Goal: Task Accomplishment & Management: Use online tool/utility

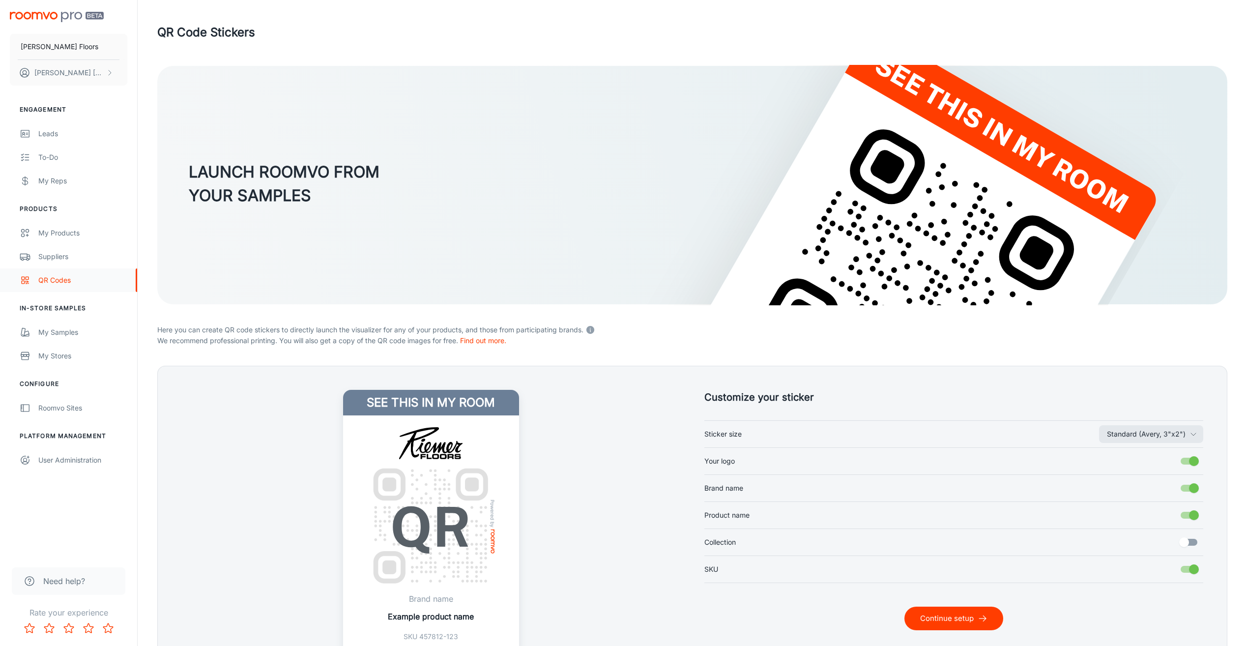
click at [54, 282] on div "QR Codes" at bounding box center [82, 280] width 89 height 11
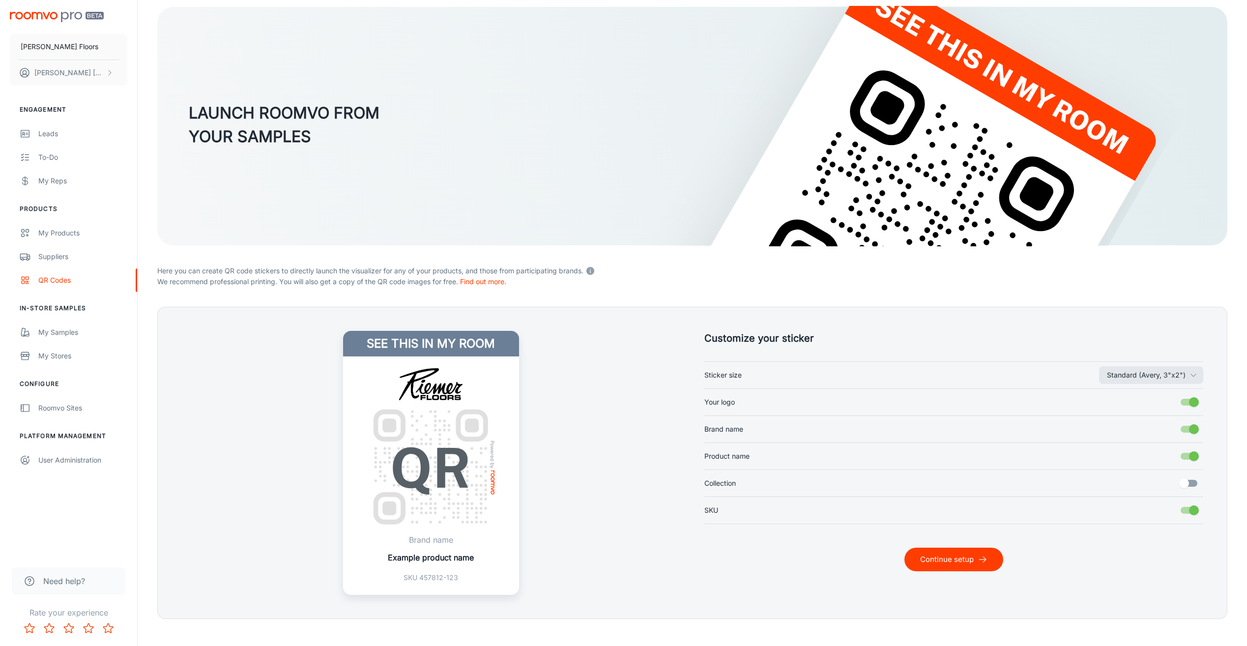
scroll to position [68, 0]
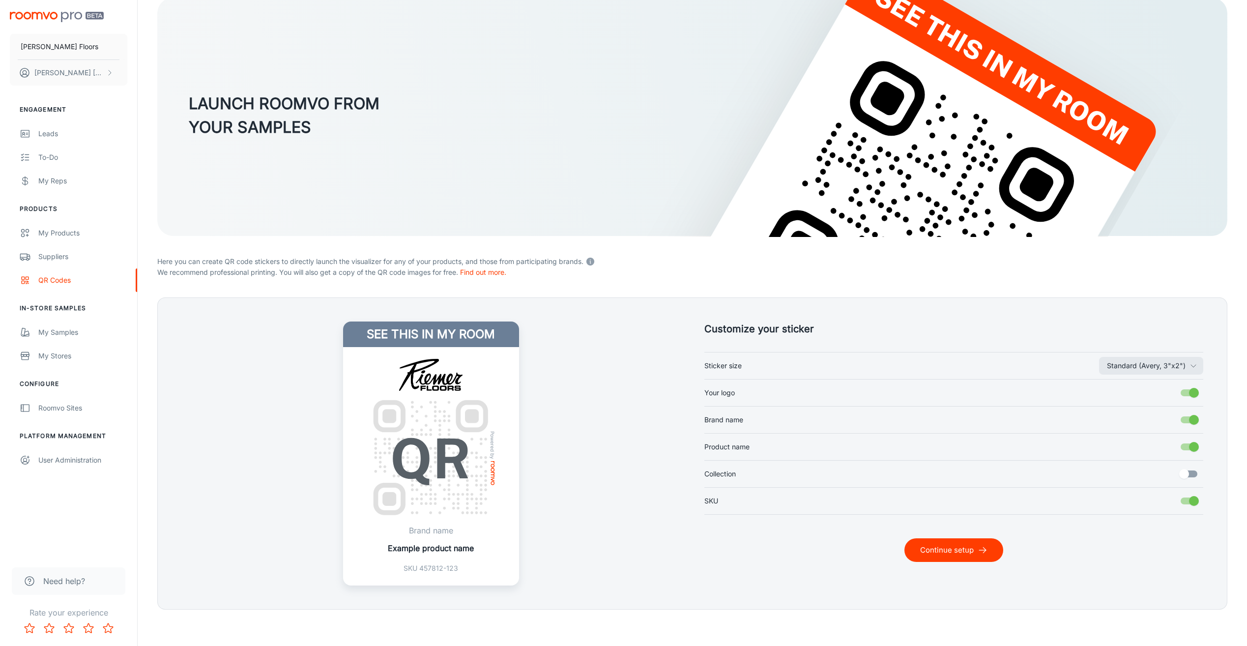
click at [752, 397] on label "Your logo" at bounding box center [955, 393] width 500 height 19
click at [1166, 397] on input "Your logo" at bounding box center [1194, 393] width 56 height 19
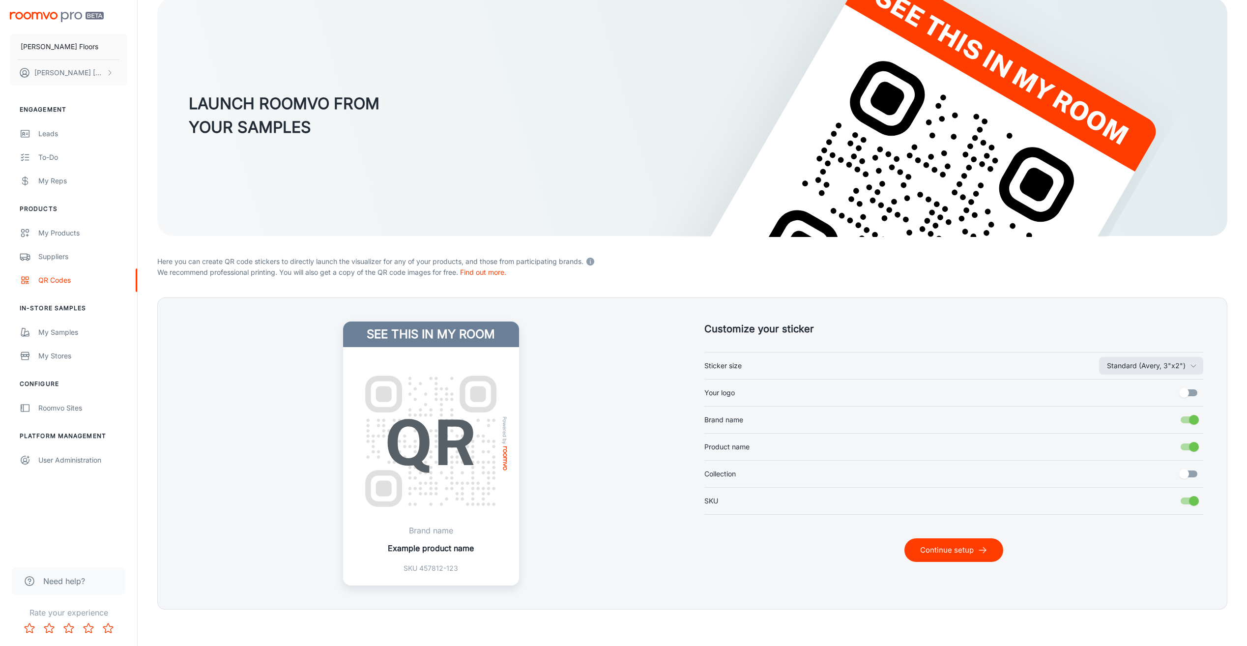
click at [752, 397] on label "Your logo" at bounding box center [955, 393] width 500 height 19
click at [1156, 397] on input "Your logo" at bounding box center [1184, 393] width 56 height 19
checkbox input "true"
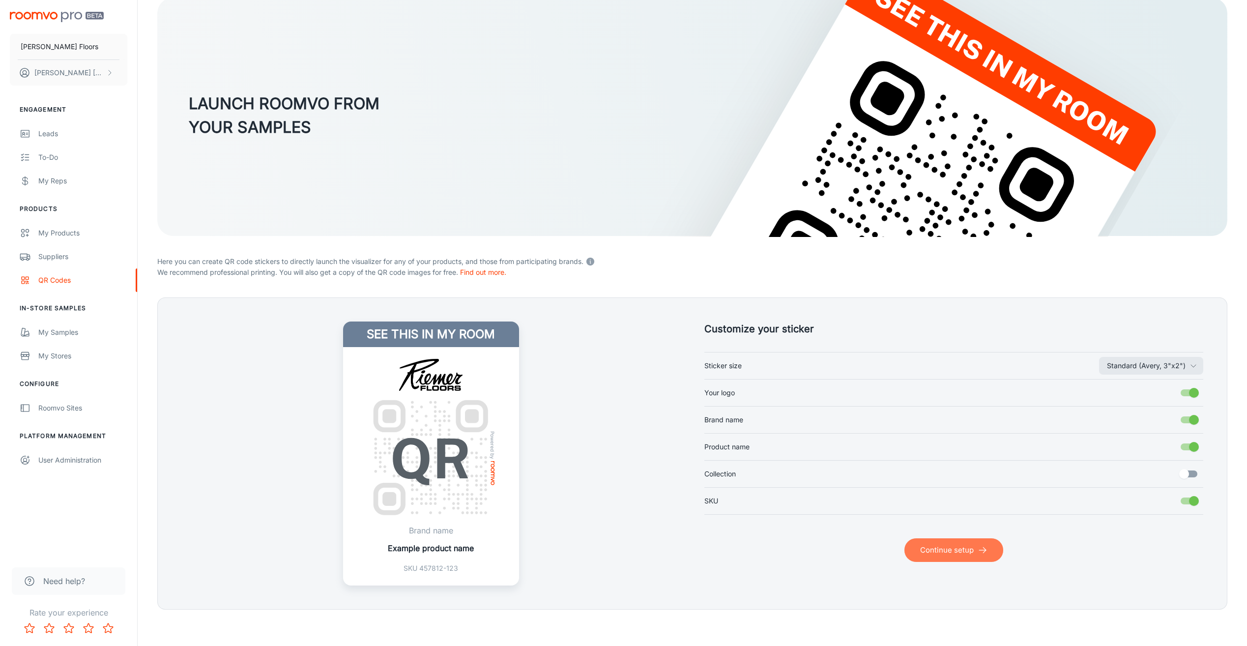
click at [922, 561] on button "Continue setup" at bounding box center [954, 550] width 99 height 24
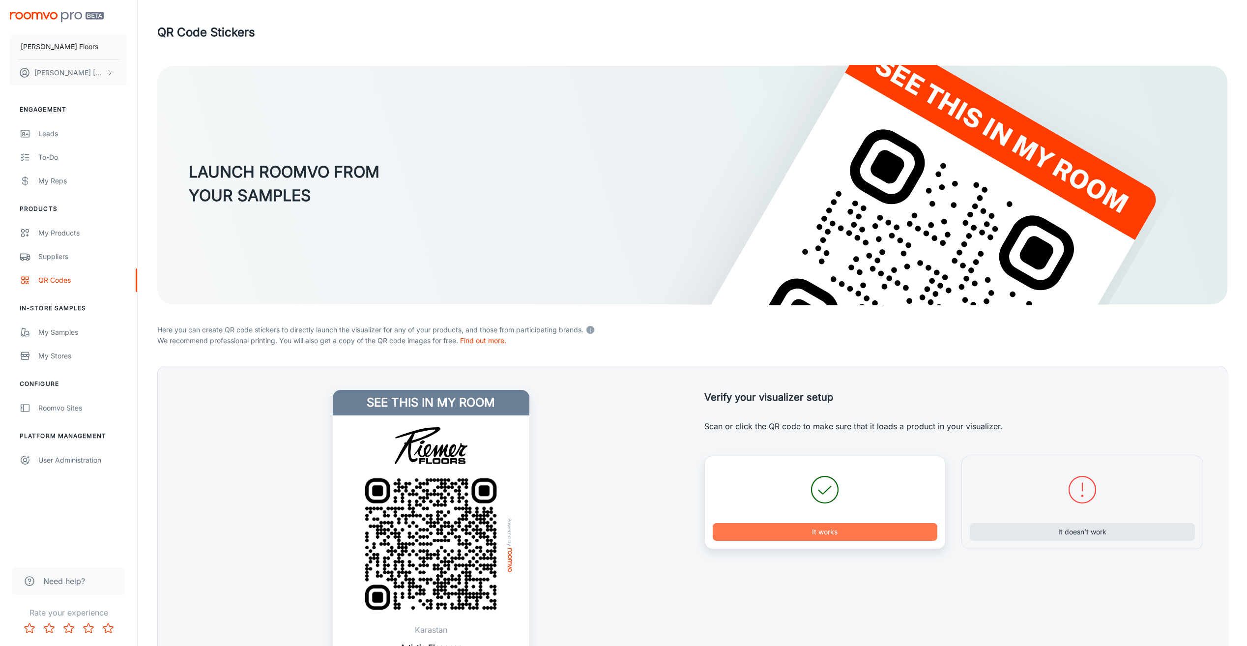
click at [834, 530] on button "It works" at bounding box center [825, 532] width 225 height 18
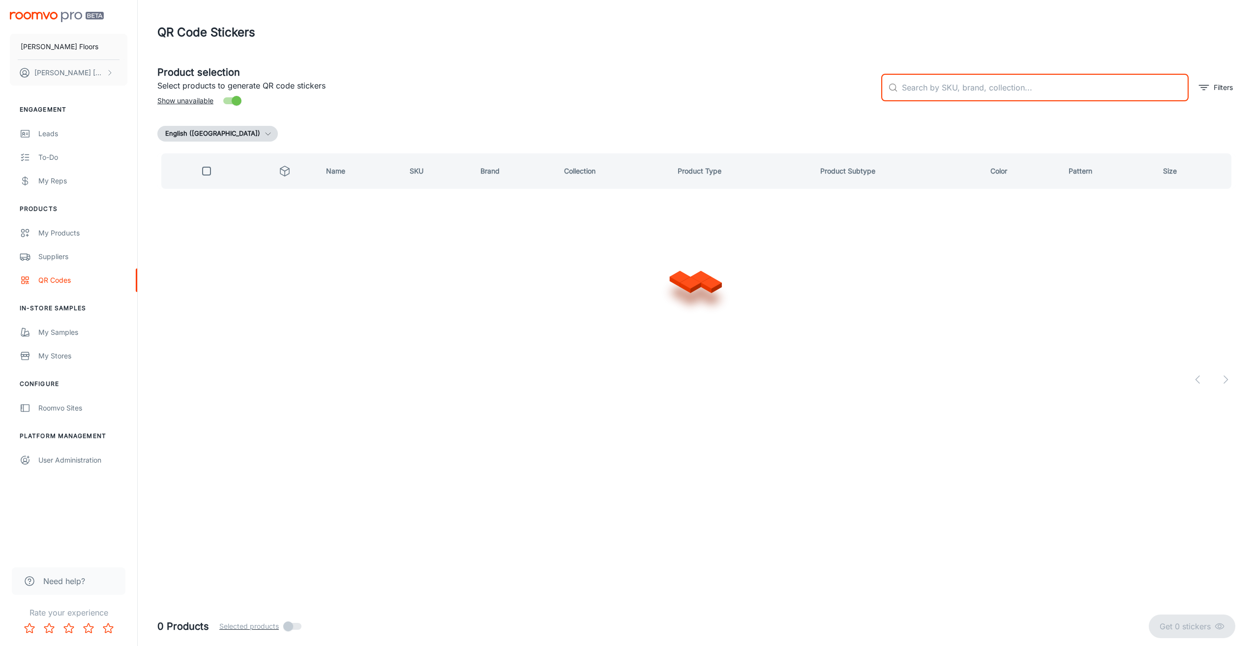
click at [927, 89] on input "text" at bounding box center [1045, 88] width 287 height 28
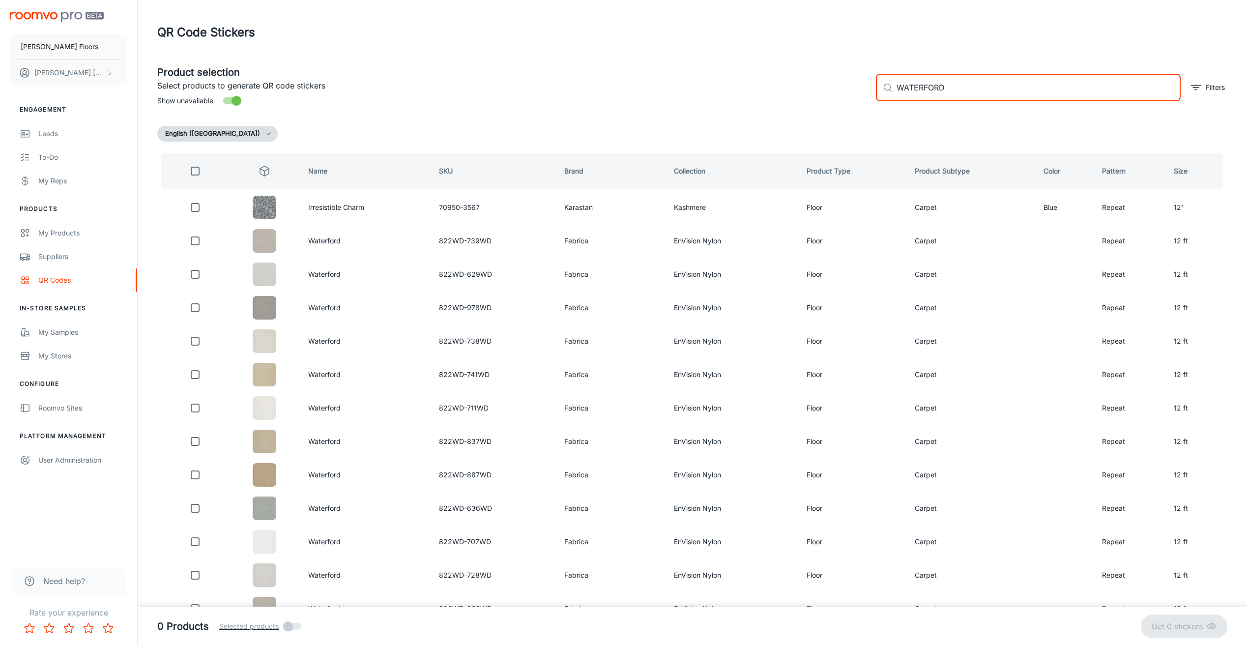
type input "WATERFORD"
click at [199, 176] on input "checkbox" at bounding box center [195, 171] width 20 height 20
checkbox input "true"
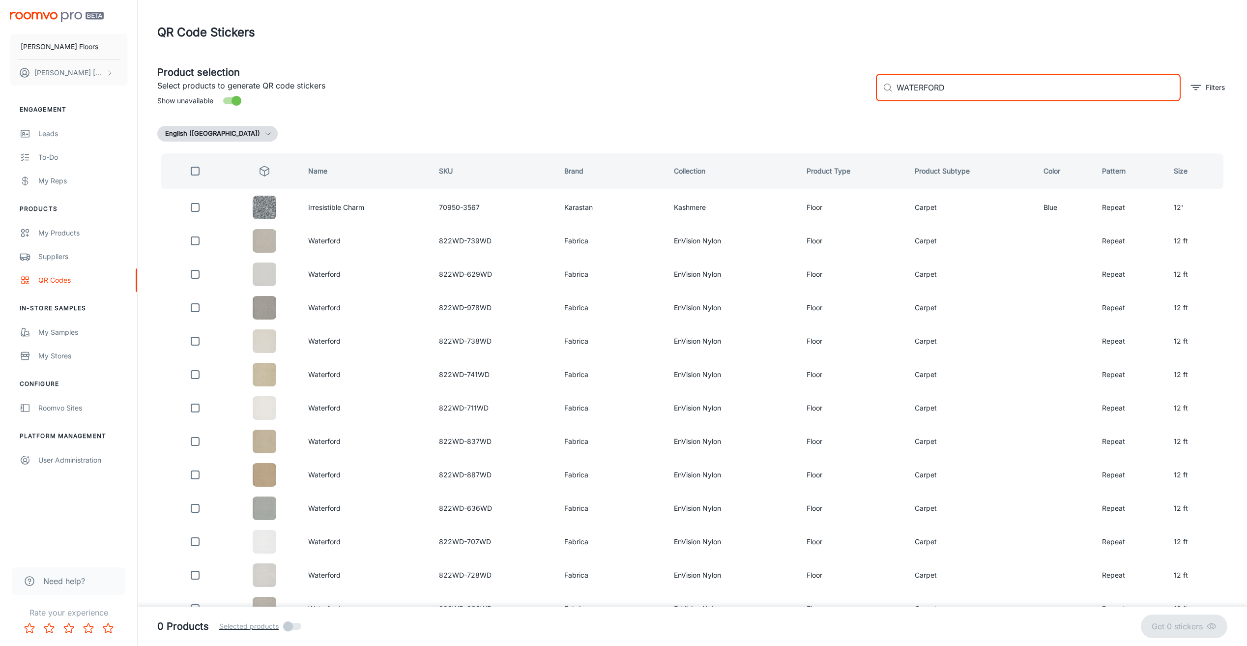
checkbox input "true"
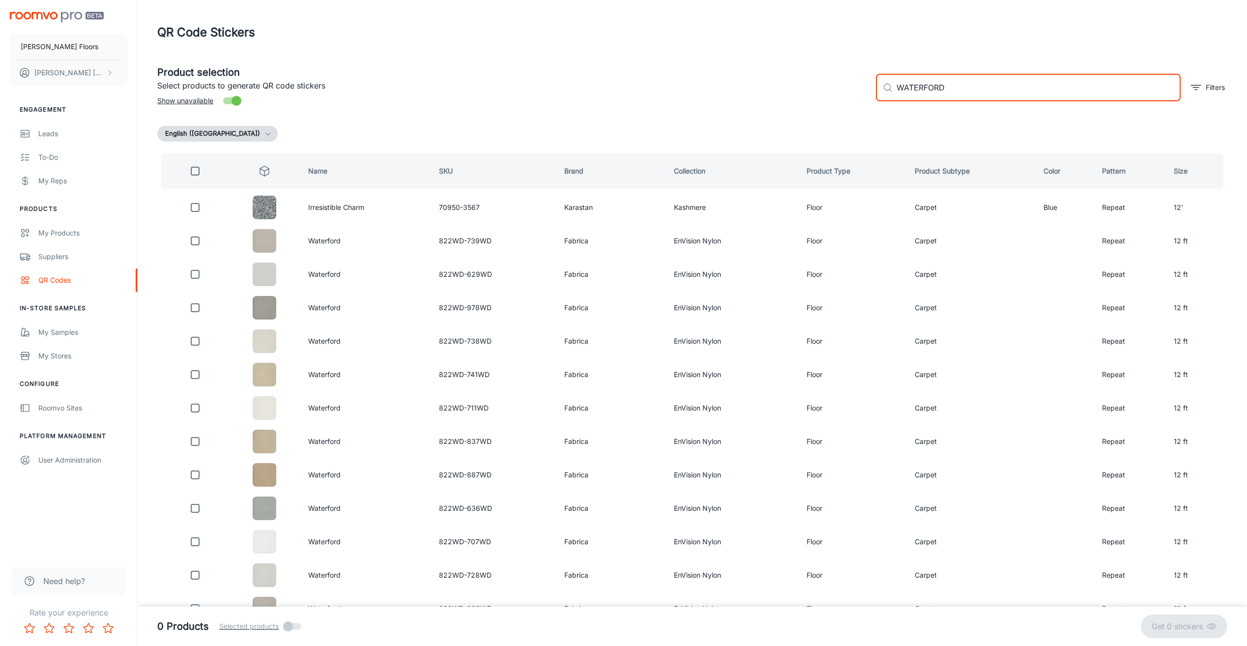
checkbox input "true"
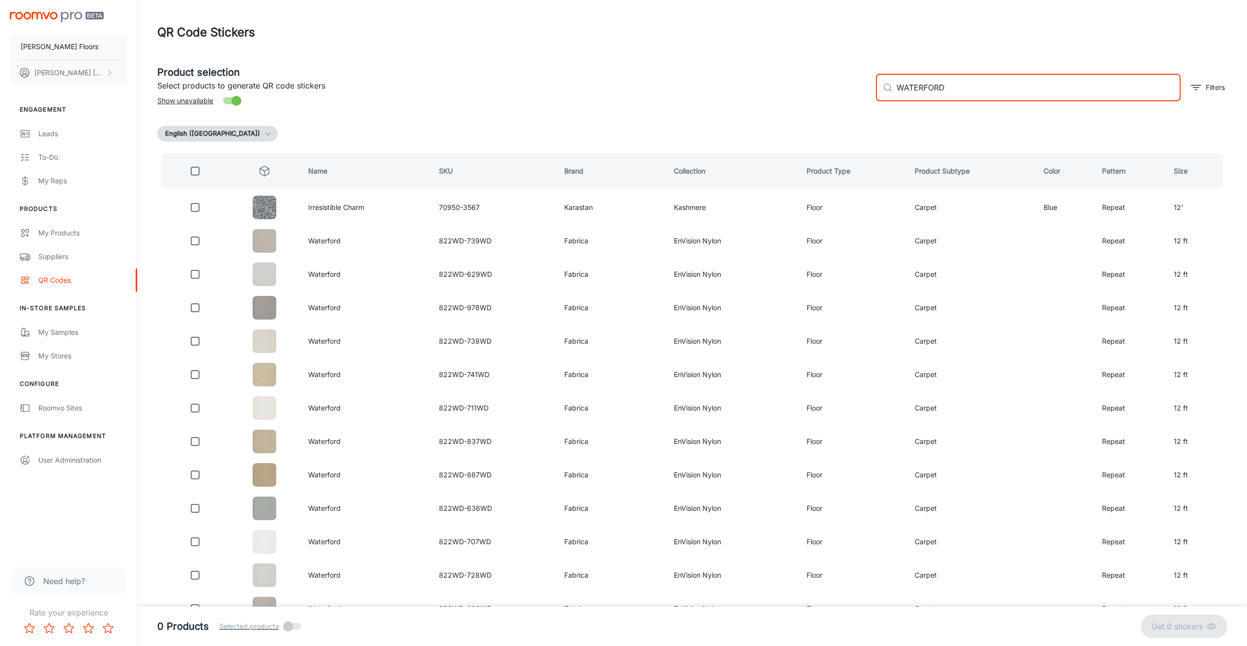
checkbox input "true"
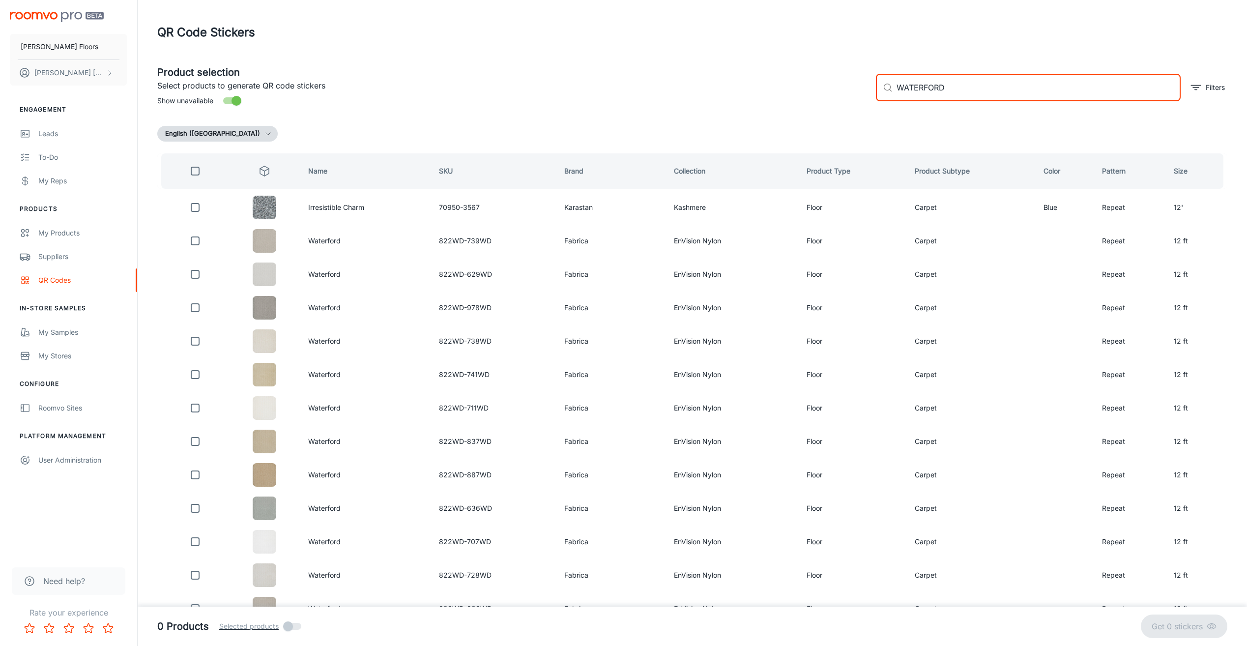
checkbox input "true"
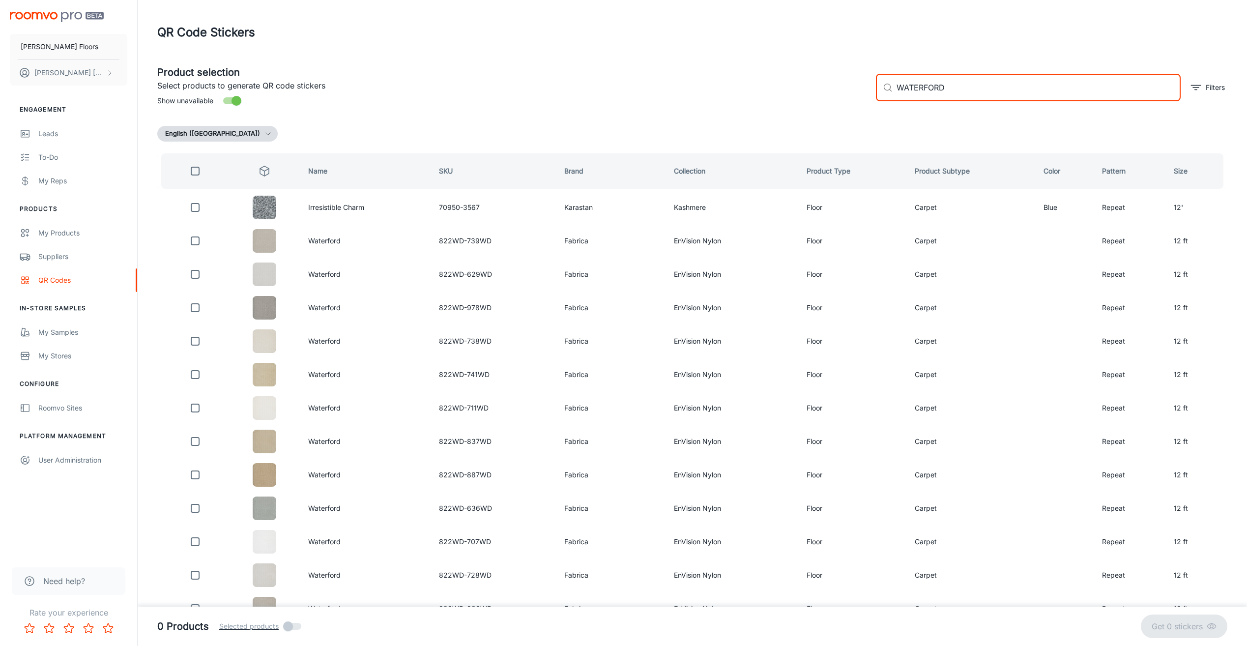
checkbox input "true"
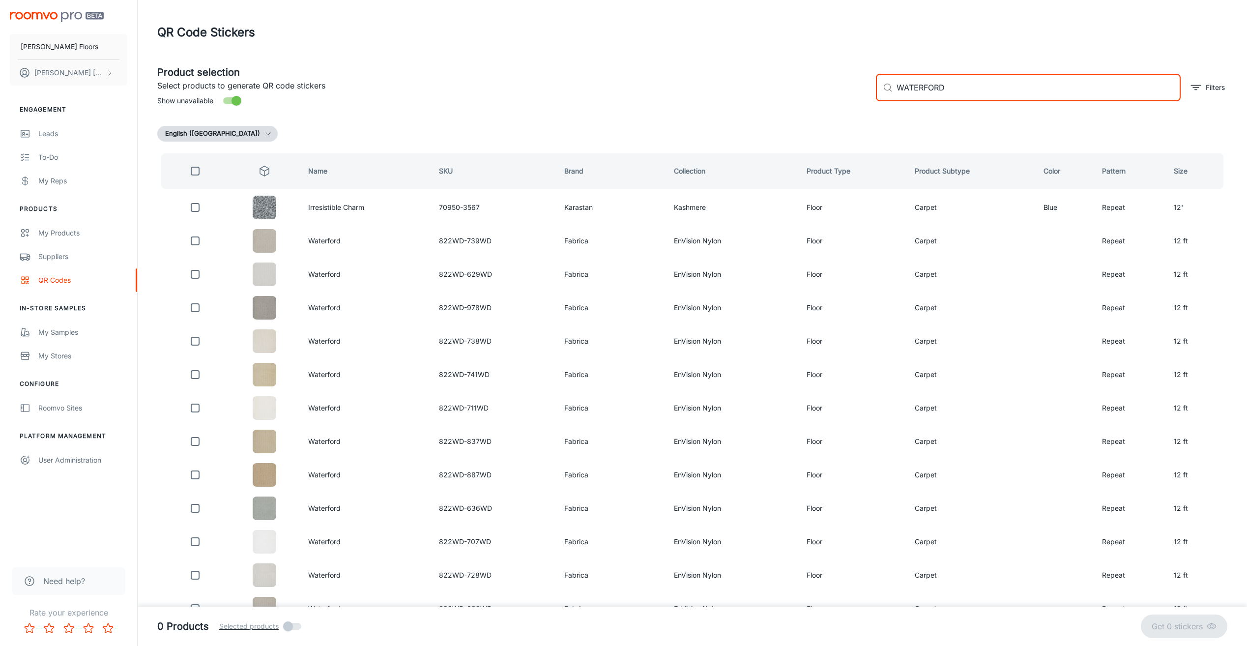
checkbox input "true"
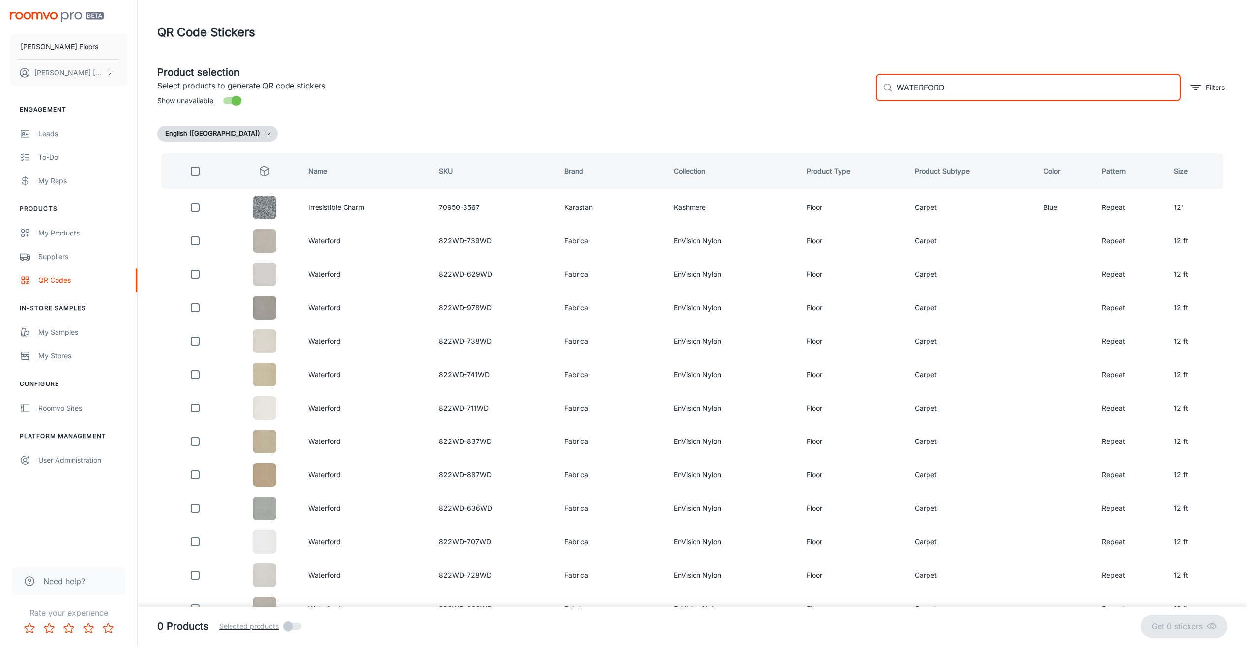
checkbox input "true"
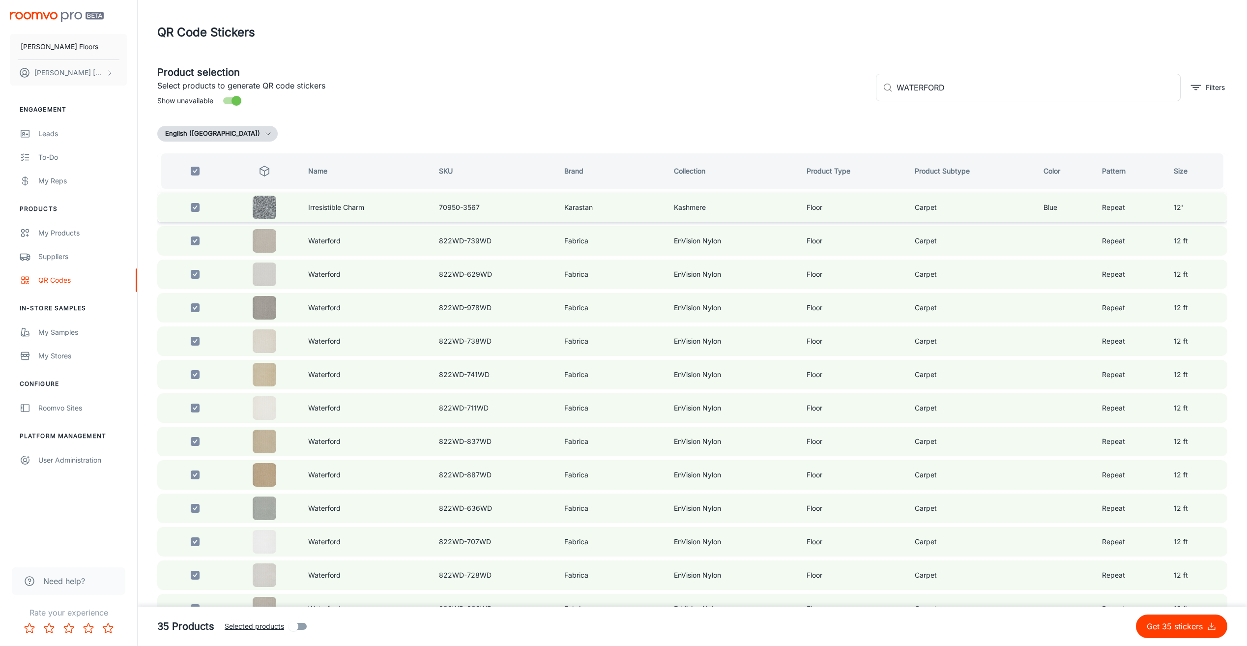
click at [197, 207] on input "checkbox" at bounding box center [195, 208] width 20 height 20
checkbox input "false"
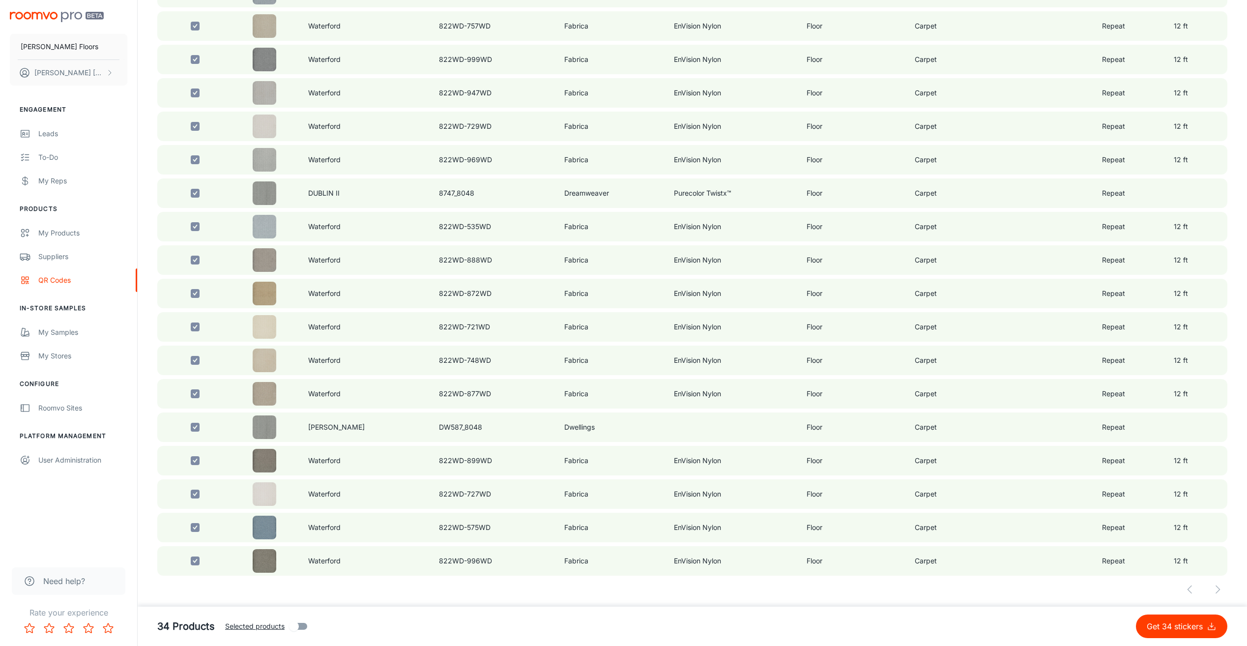
scroll to position [735, 0]
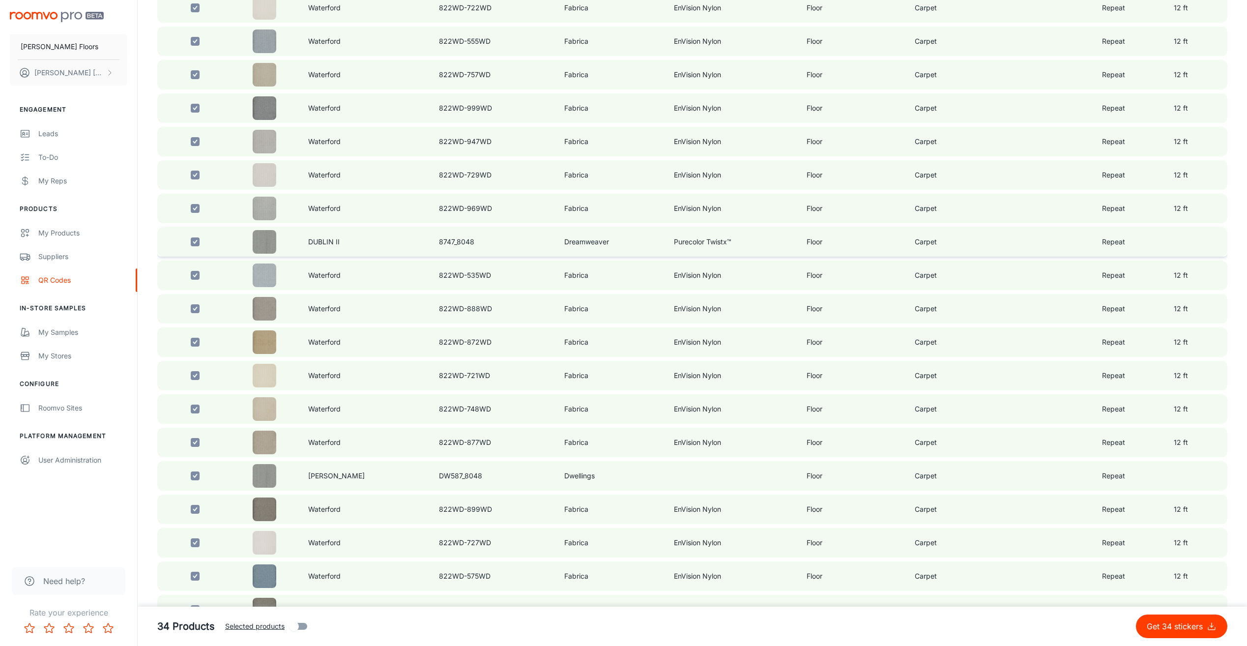
click at [194, 247] on input "checkbox" at bounding box center [195, 242] width 20 height 20
checkbox input "false"
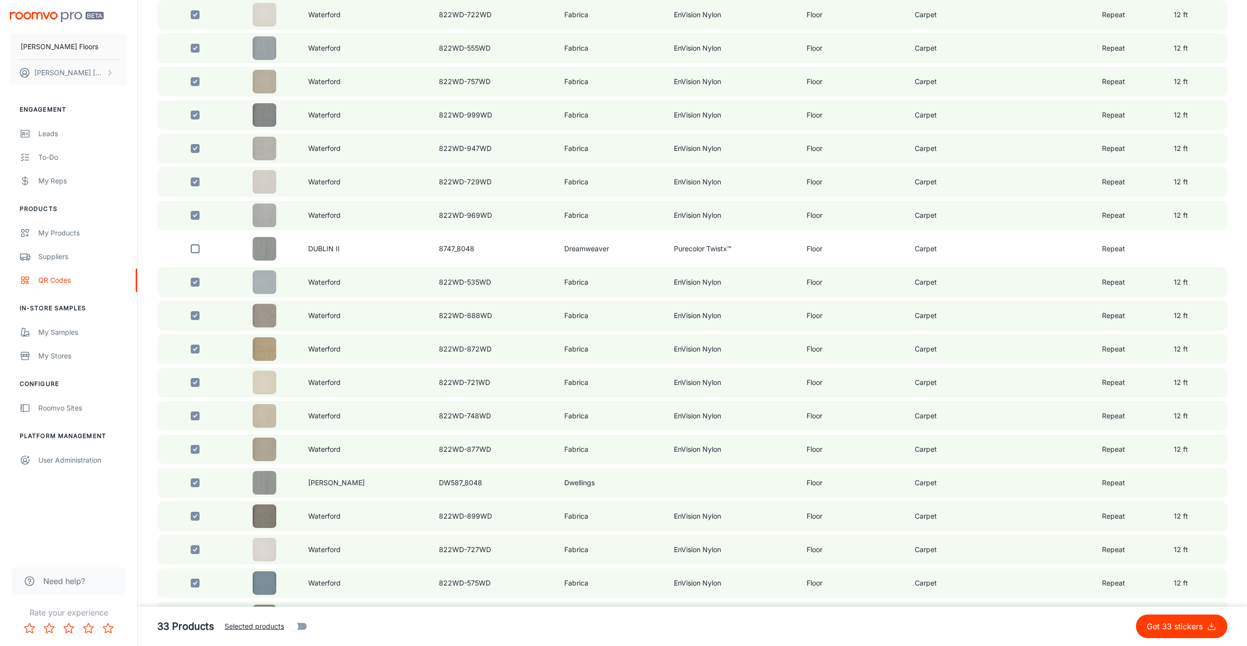
scroll to position [784, 0]
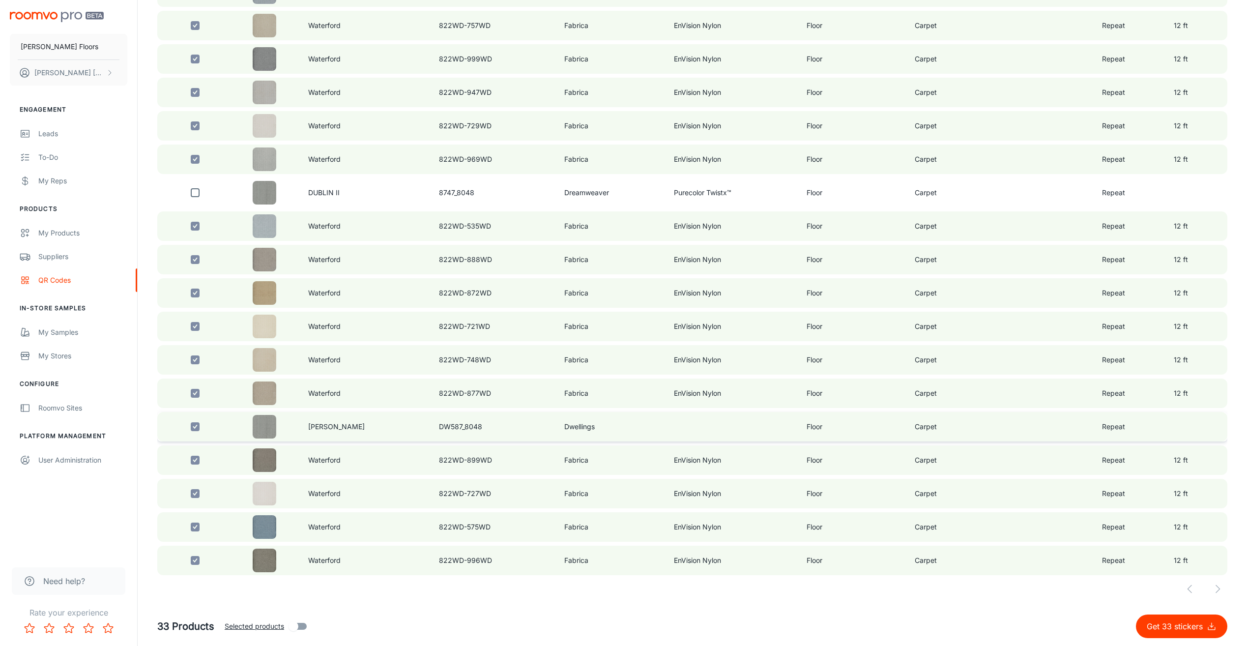
click at [196, 427] on input "checkbox" at bounding box center [195, 427] width 20 height 20
checkbox input "false"
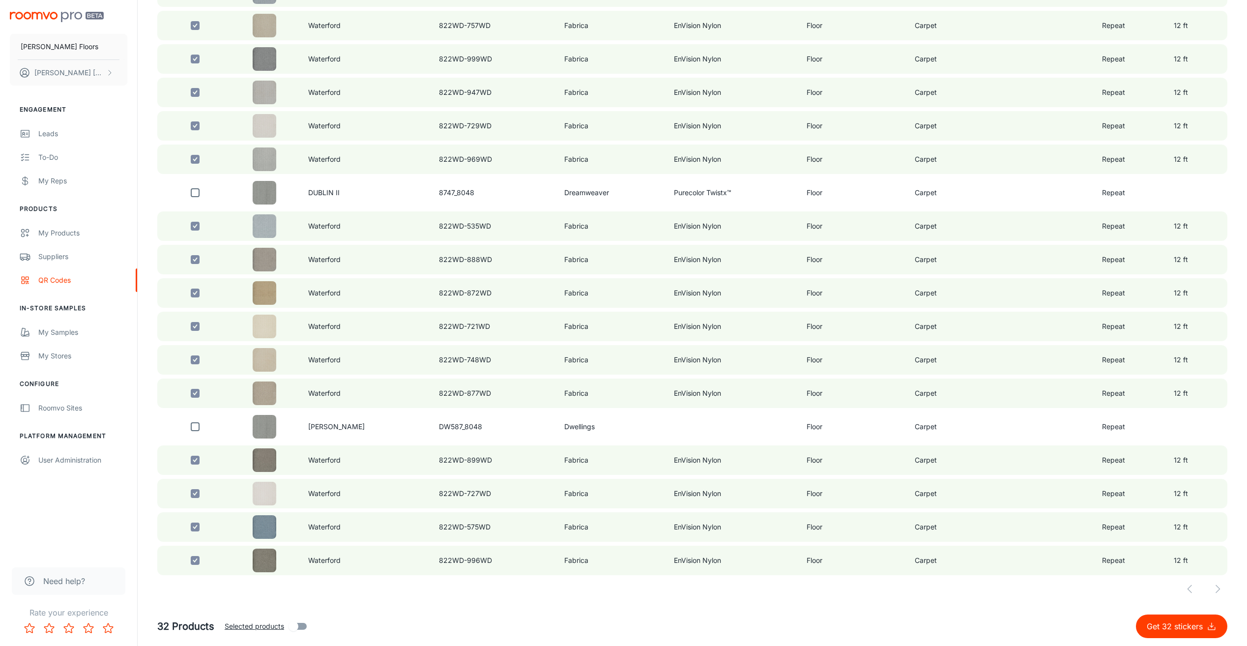
click at [1155, 622] on p "Get 32 stickers" at bounding box center [1177, 627] width 60 height 12
checkbox input "false"
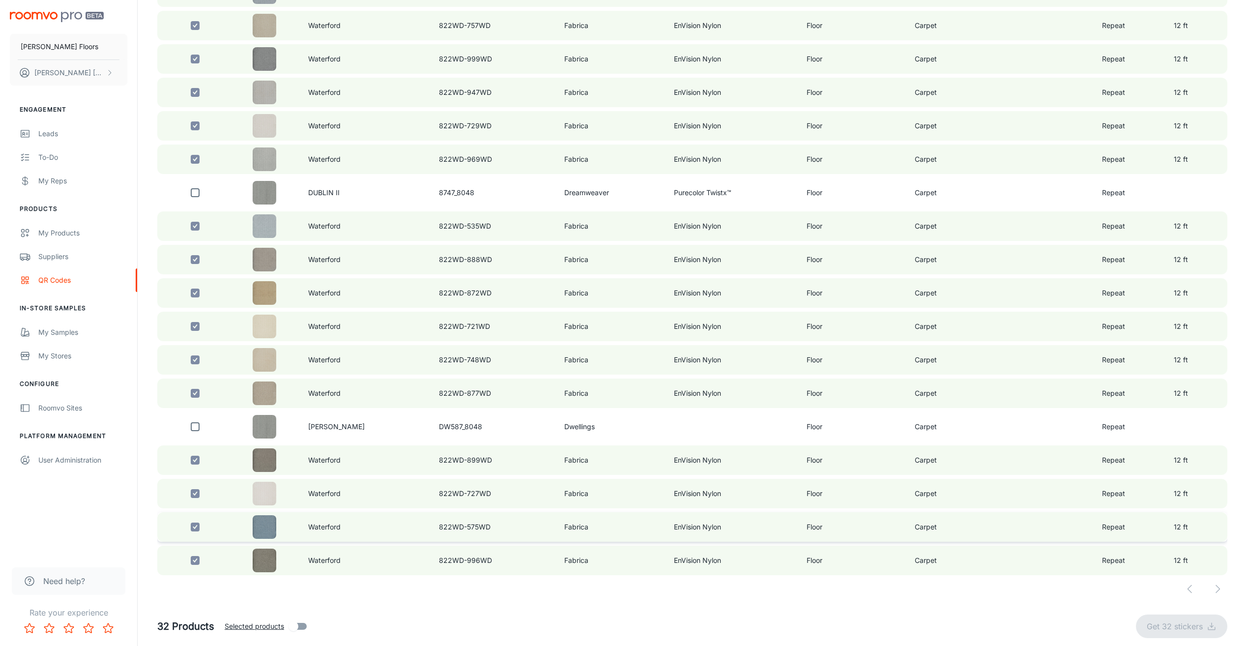
checkbox input "false"
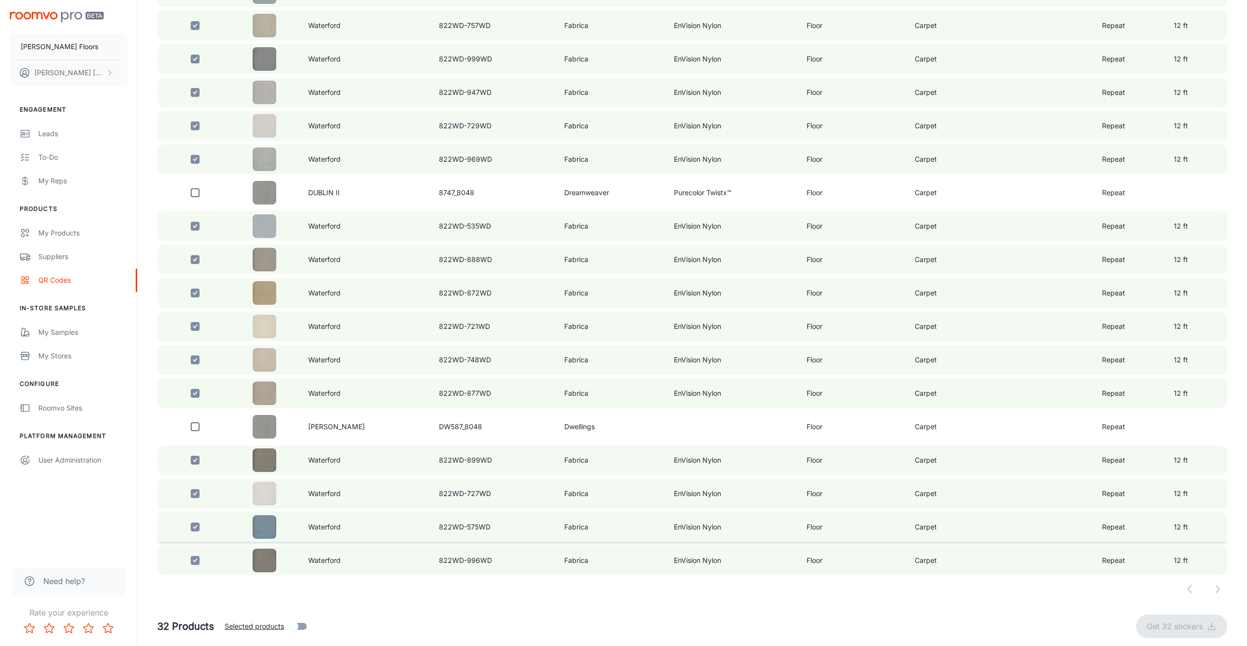
checkbox input "false"
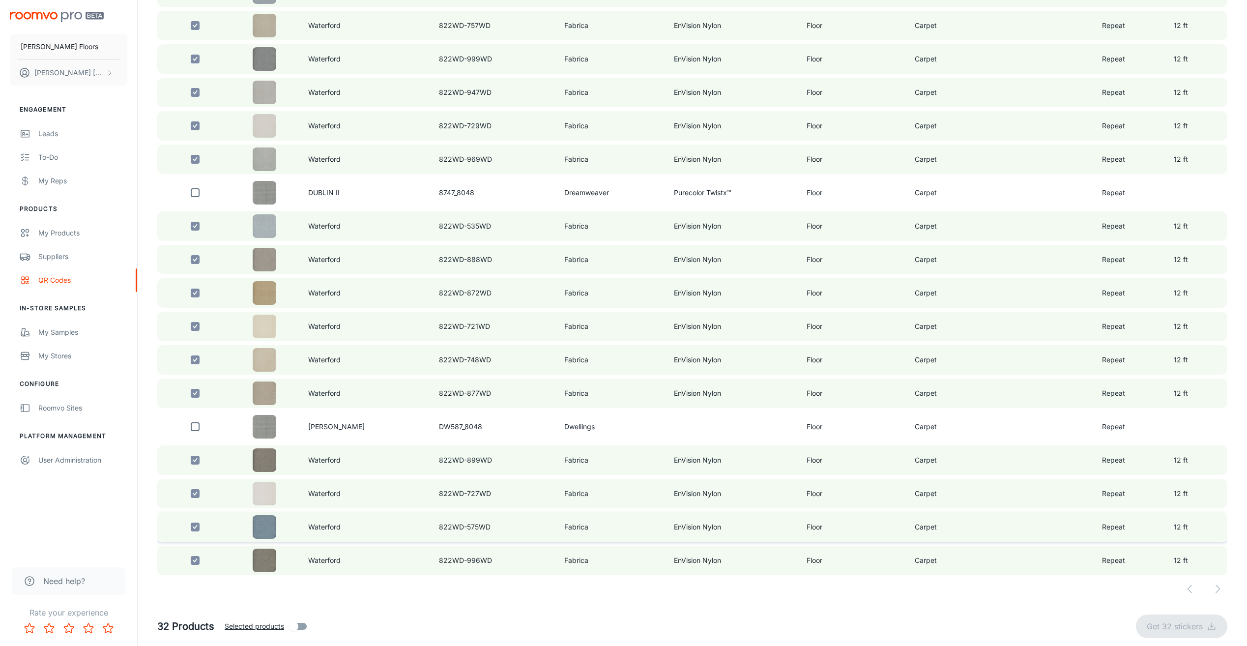
checkbox input "false"
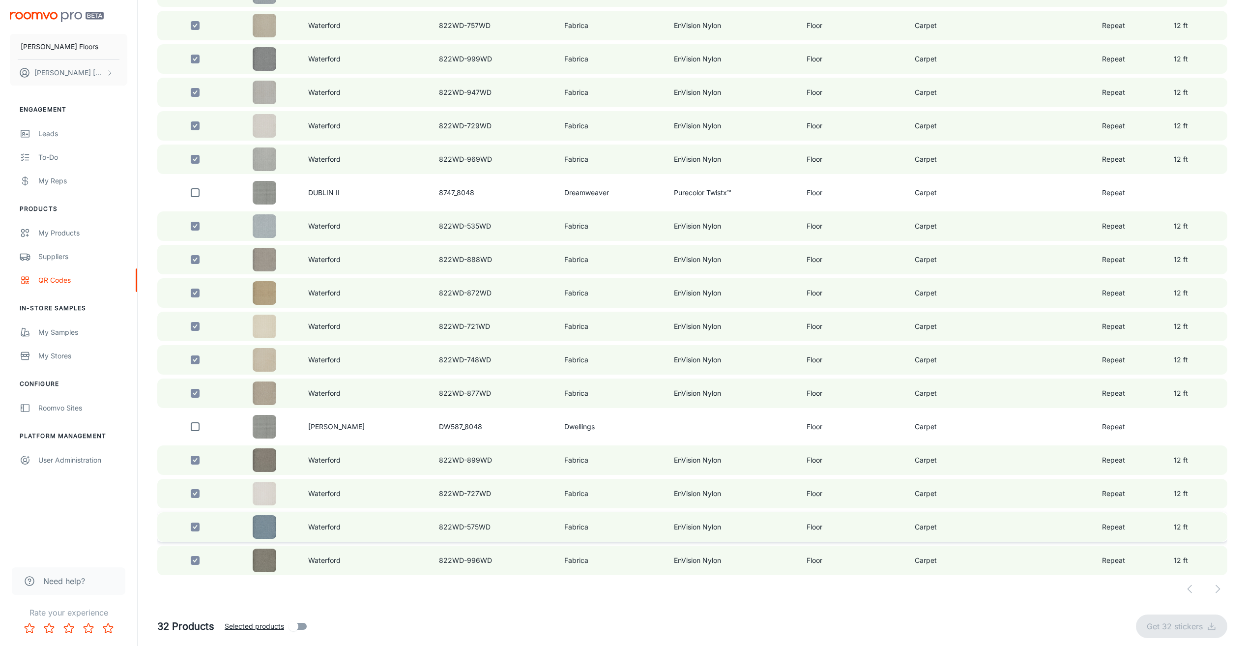
checkbox input "false"
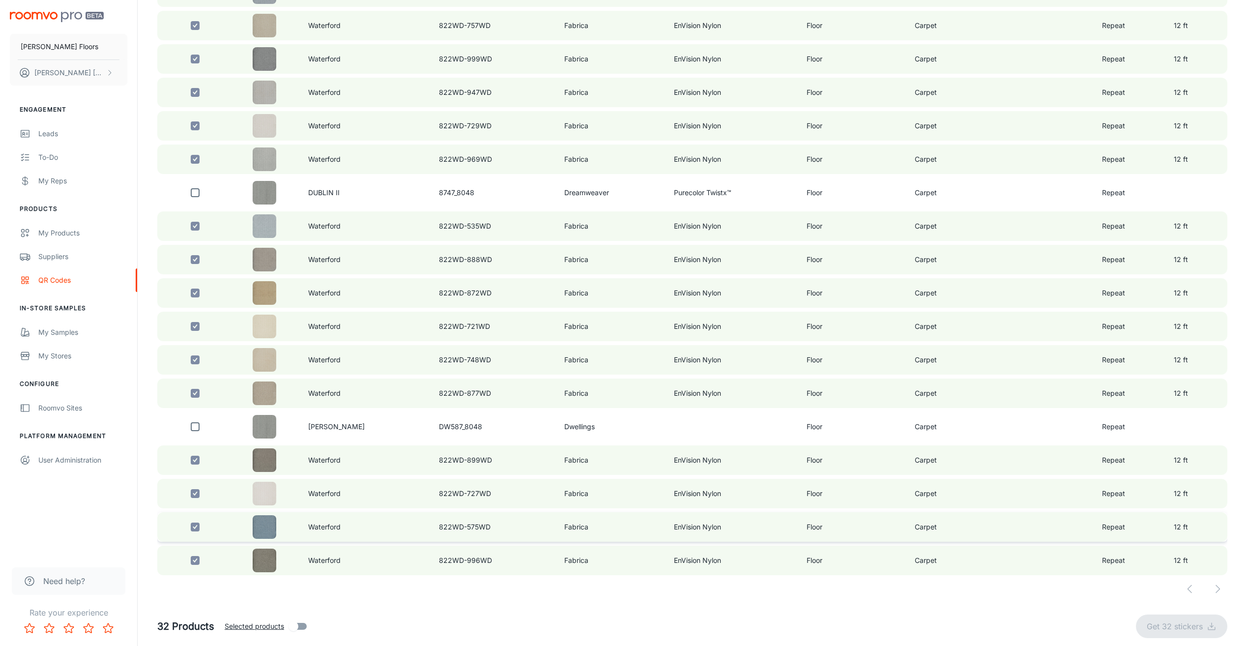
checkbox input "false"
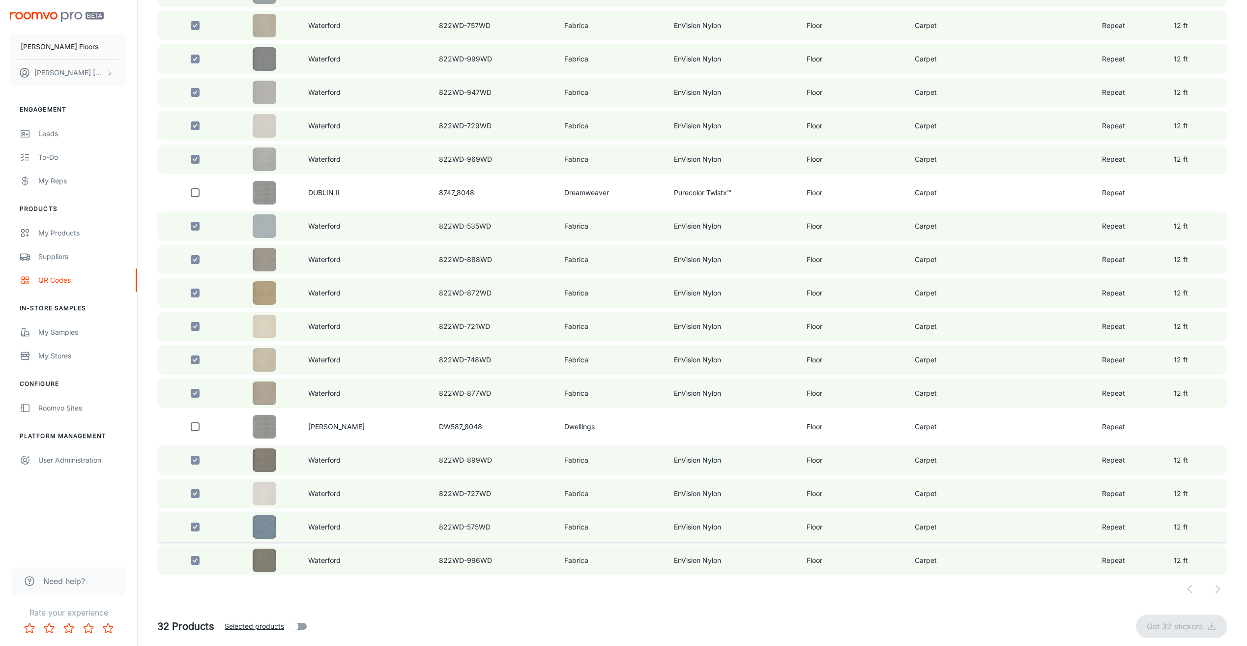
checkbox input "false"
